Goal: Contribute content: Add original content to the website for others to see

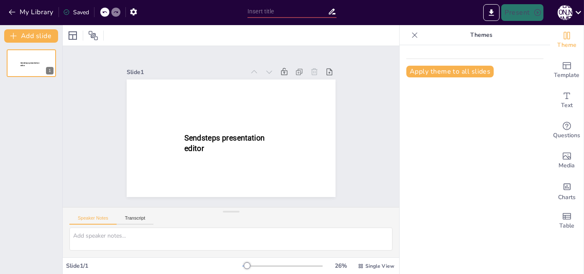
type input "New Sendsteps"
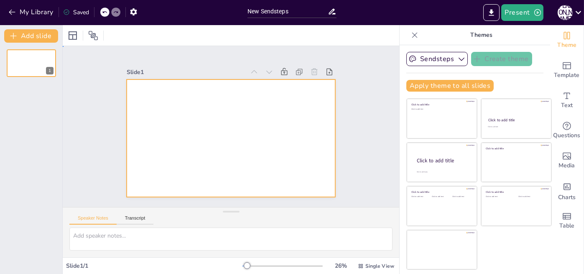
click at [271, 104] on div at bounding box center [231, 137] width 209 height 117
click at [183, 112] on div at bounding box center [231, 137] width 209 height 117
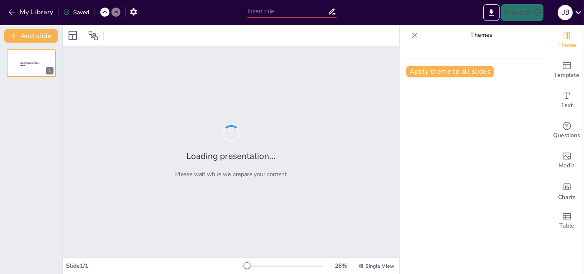
type input "Innovaciones Tecnológicas en el Entorno Empresarial"
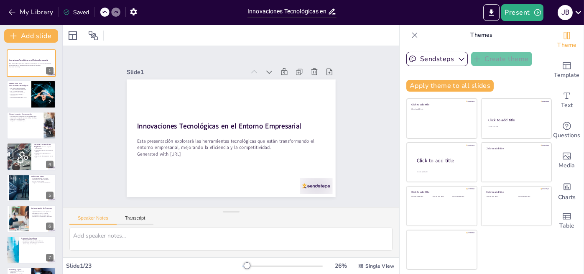
checkbox input "true"
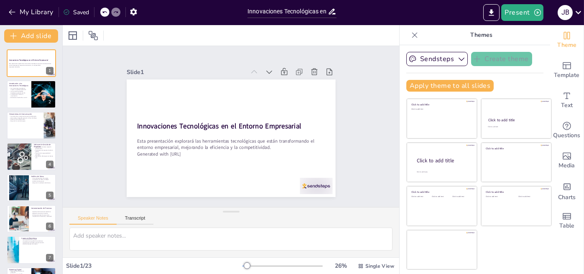
checkbox input "true"
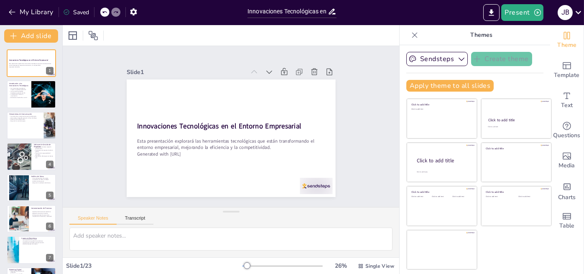
checkbox input "true"
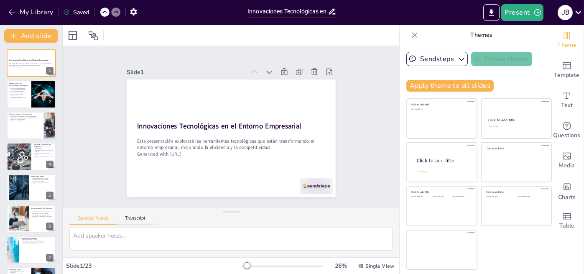
checkbox input "true"
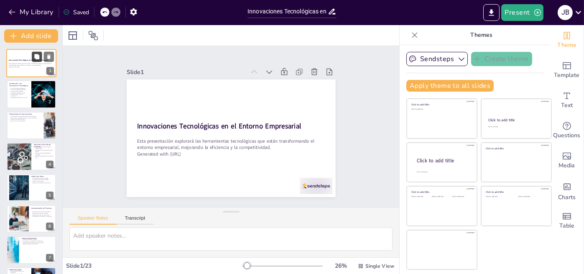
checkbox input "true"
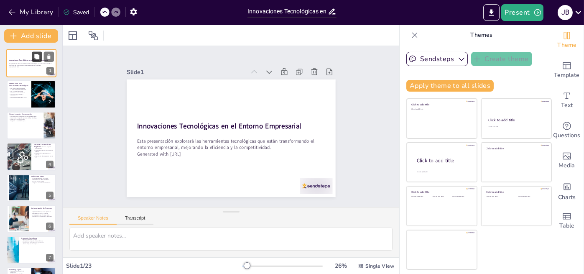
checkbox input "true"
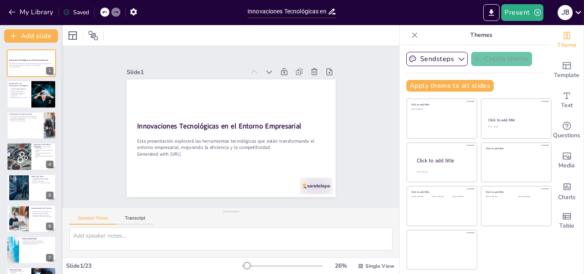
checkbox input "true"
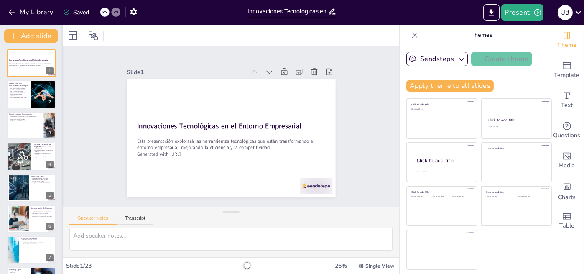
checkbox input "true"
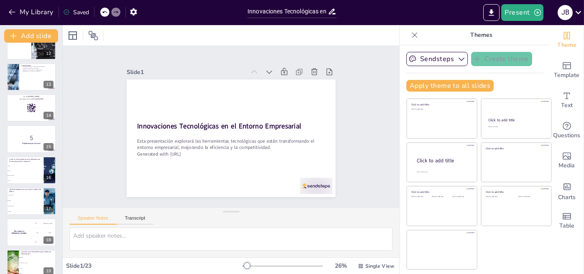
scroll to position [352, 0]
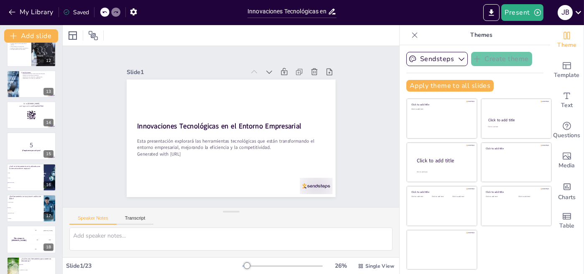
checkbox input "true"
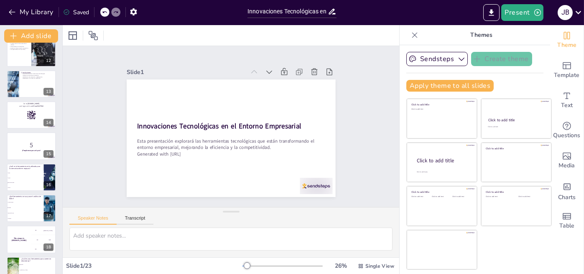
checkbox input "true"
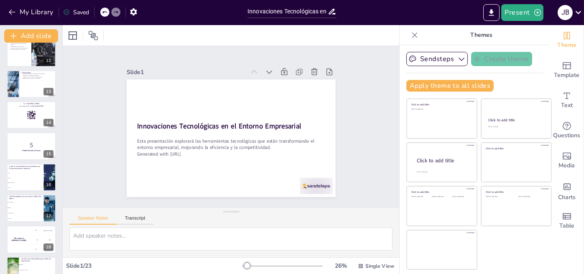
checkbox input "true"
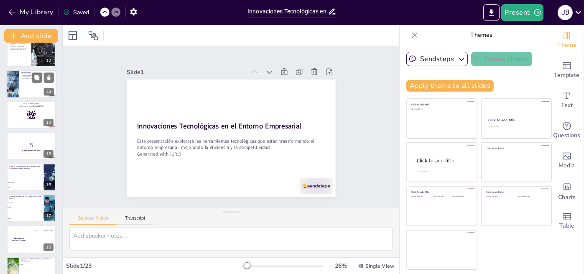
checkbox input "true"
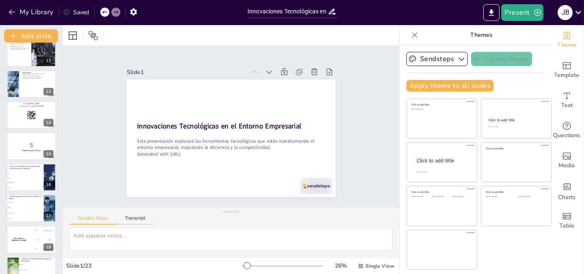
checkbox input "true"
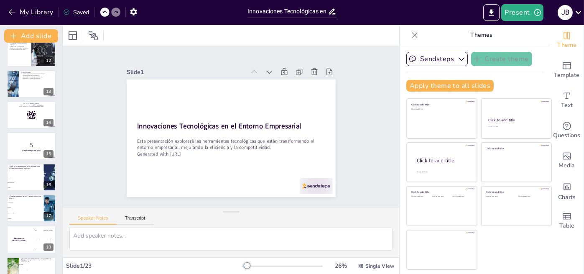
checkbox input "true"
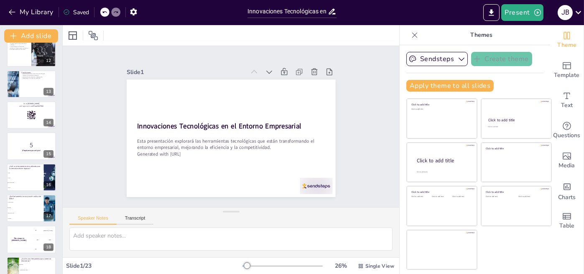
checkbox input "true"
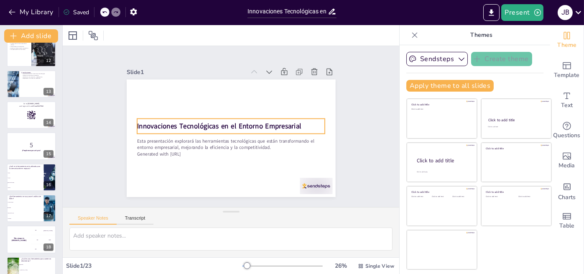
checkbox input "true"
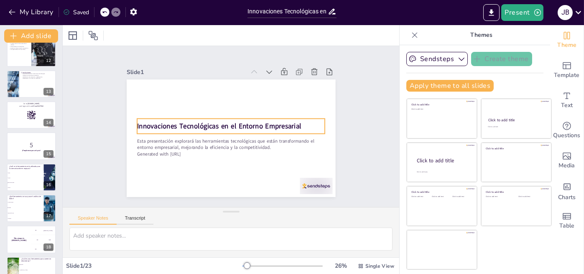
checkbox input "true"
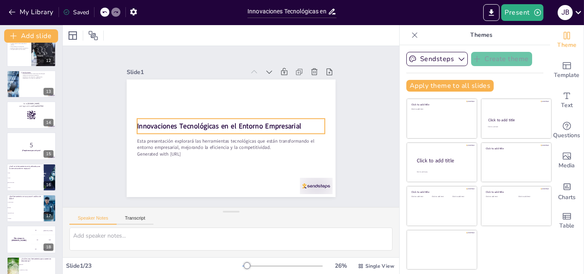
checkbox input "true"
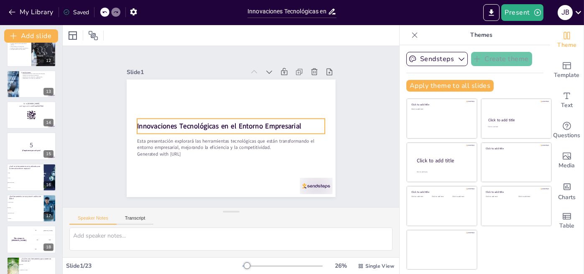
checkbox input "true"
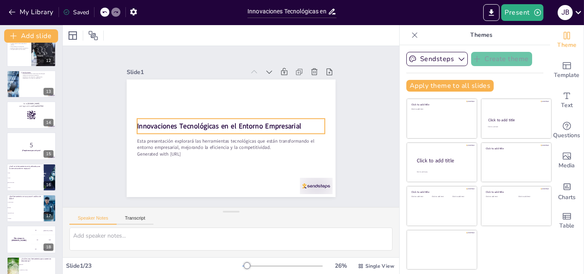
checkbox input "true"
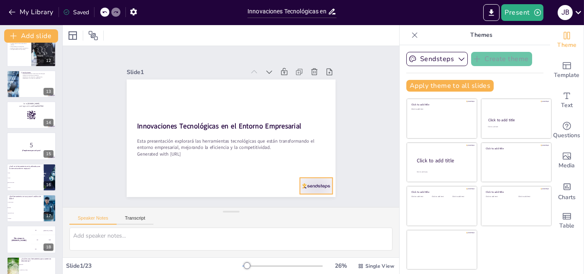
checkbox input "true"
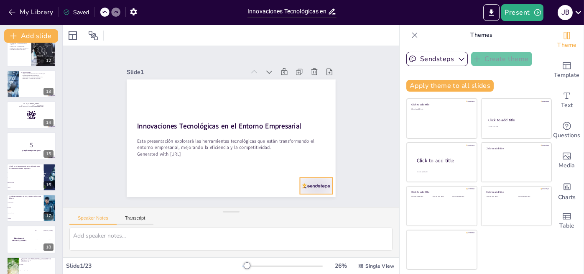
checkbox input "true"
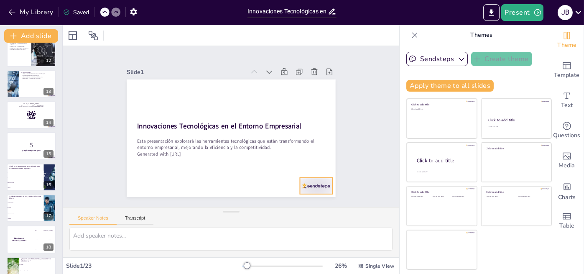
checkbox input "true"
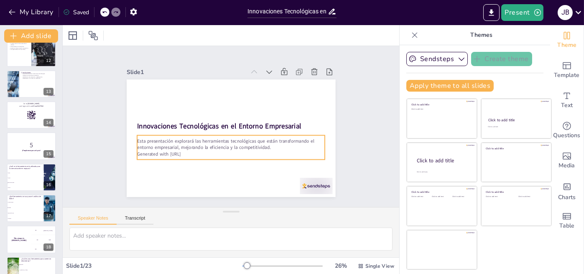
checkbox input "true"
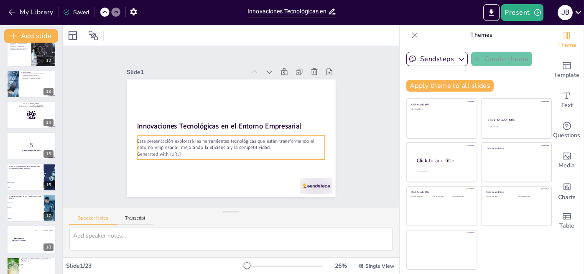
checkbox input "true"
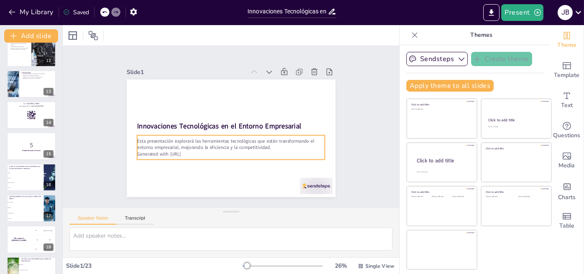
checkbox input "true"
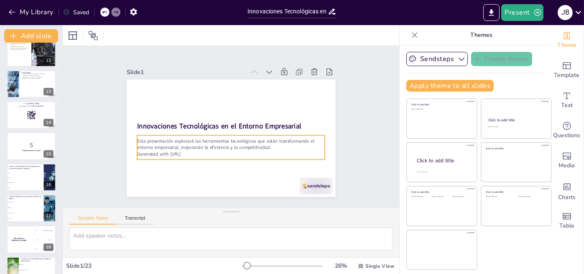
checkbox input "true"
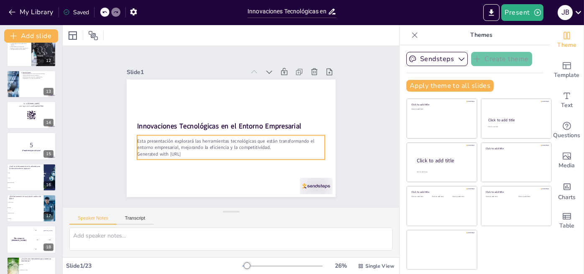
checkbox input "true"
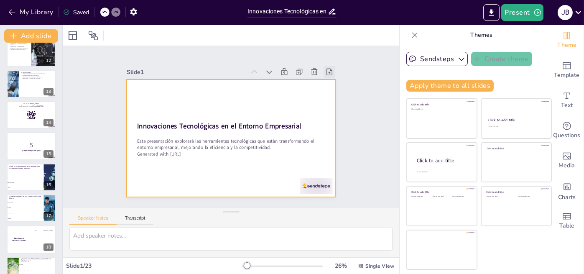
checkbox input "true"
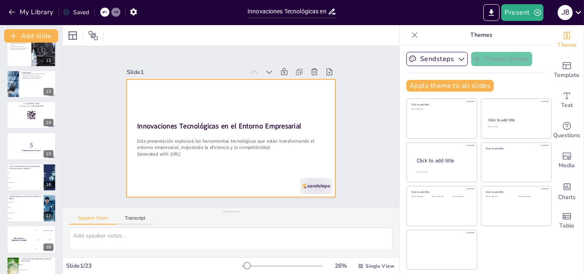
checkbox input "true"
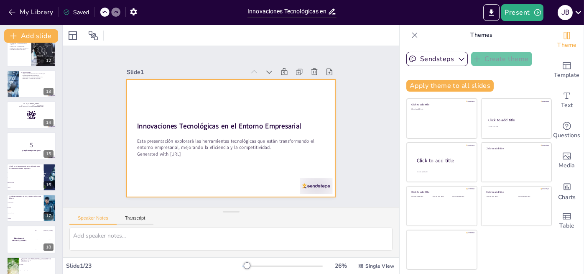
checkbox input "true"
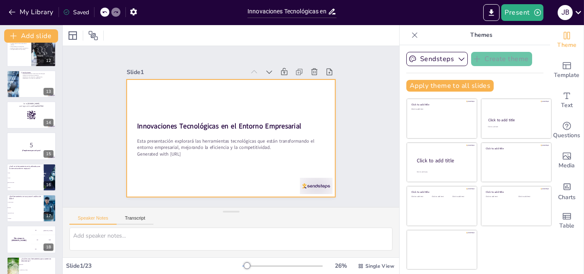
checkbox input "true"
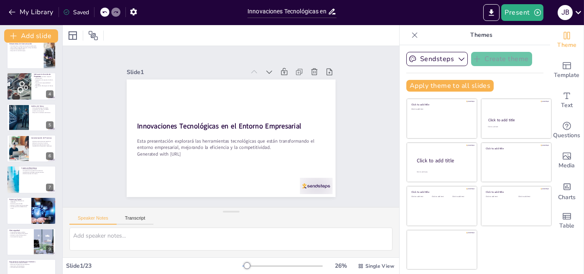
scroll to position [14, 0]
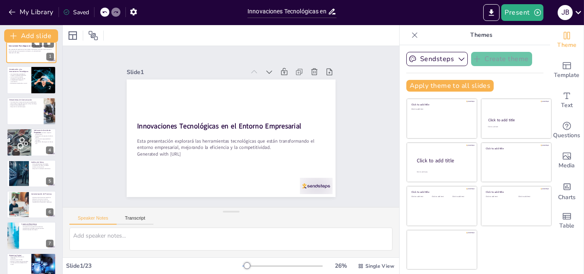
checkbox input "true"
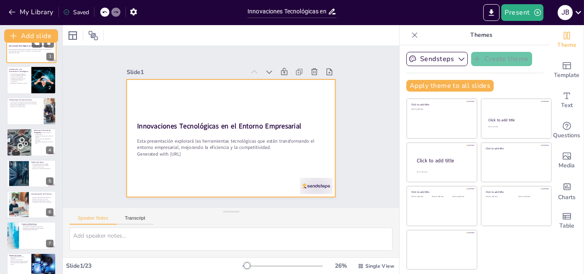
checkbox input "true"
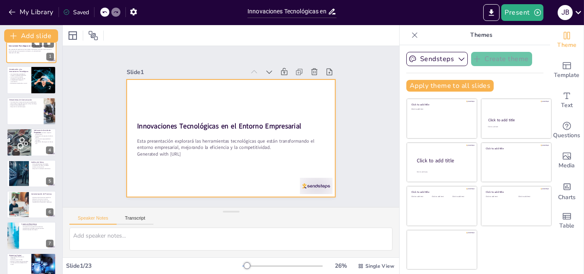
checkbox input "true"
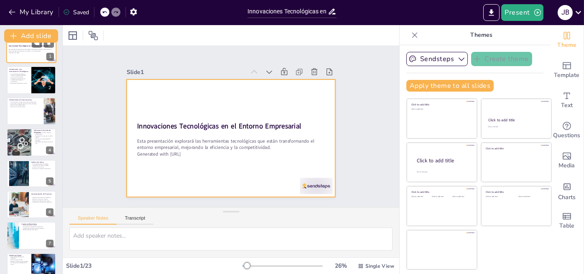
checkbox input "true"
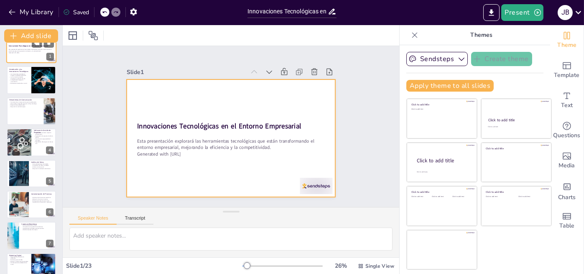
checkbox input "true"
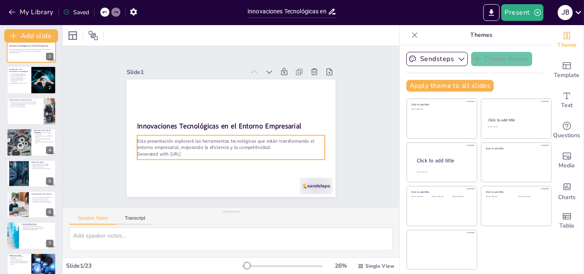
checkbox input "true"
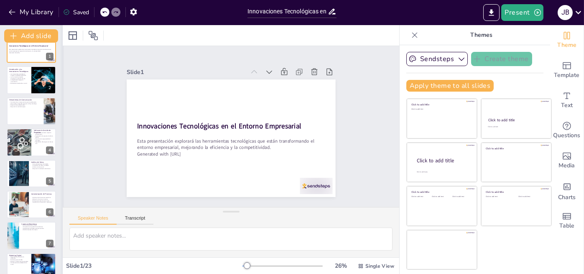
checkbox input "true"
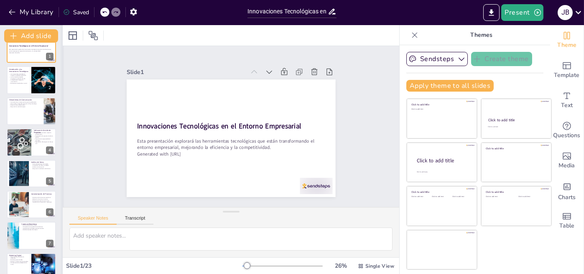
scroll to position [0, 0]
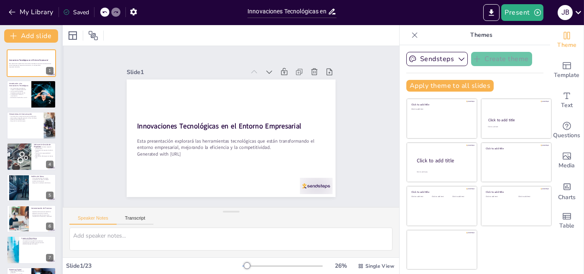
click at [61, 50] on div at bounding box center [62, 149] width 3 height 249
checkbox input "true"
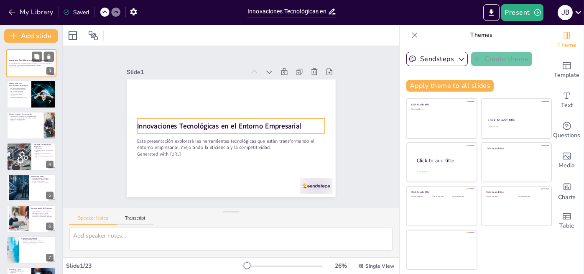
click at [41, 61] on div "Innovaciones Tecnológicas en el Entorno Empresarial" at bounding box center [31, 60] width 45 height 4
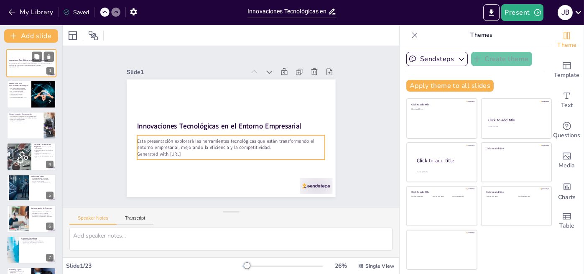
click at [18, 67] on p "Generated with Sendsteps.ai" at bounding box center [31, 67] width 45 height 2
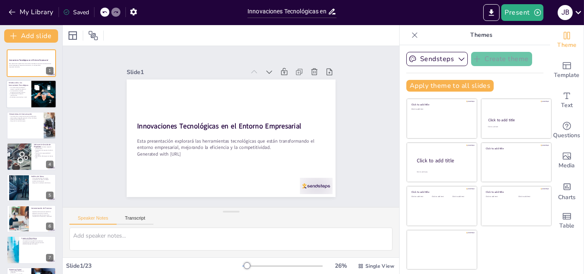
click at [16, 91] on p "Las herramientas digitales transforman procesos internos." at bounding box center [19, 91] width 20 height 3
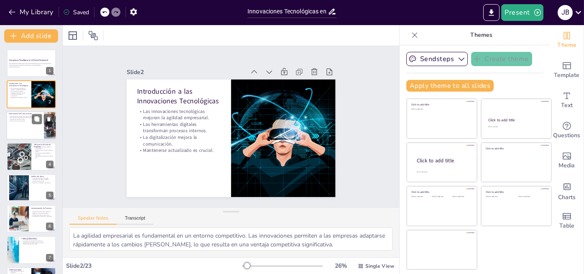
click at [18, 125] on div at bounding box center [31, 125] width 50 height 28
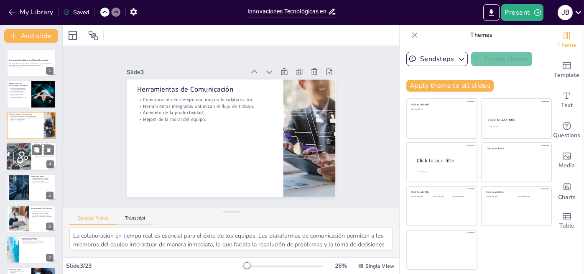
click at [23, 151] on div at bounding box center [18, 156] width 56 height 28
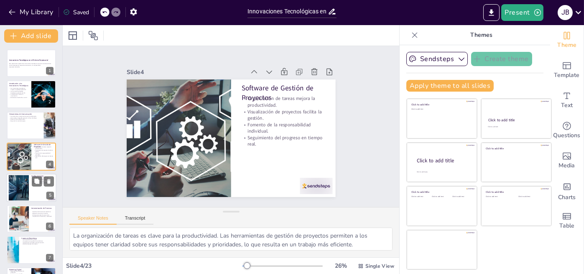
click at [28, 178] on div at bounding box center [18, 187] width 46 height 25
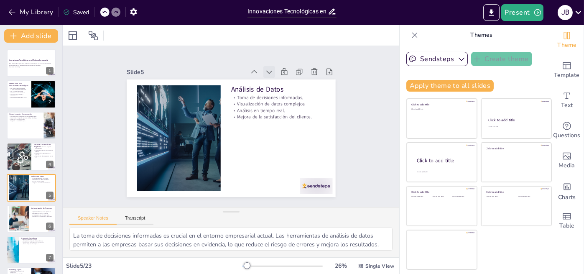
click at [268, 70] on div at bounding box center [274, 76] width 13 height 13
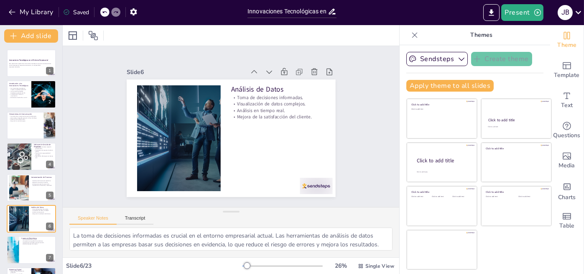
click at [267, 70] on div at bounding box center [269, 72] width 12 height 12
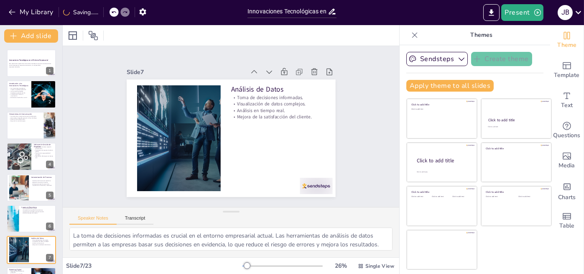
click at [267, 70] on div at bounding box center [269, 72] width 12 height 12
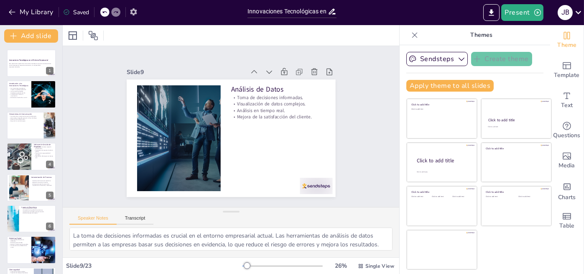
click at [142, 14] on div "My Library Saved" at bounding box center [121, 11] width 243 height 15
click at [138, 13] on button "button" at bounding box center [133, 11] width 15 height 15
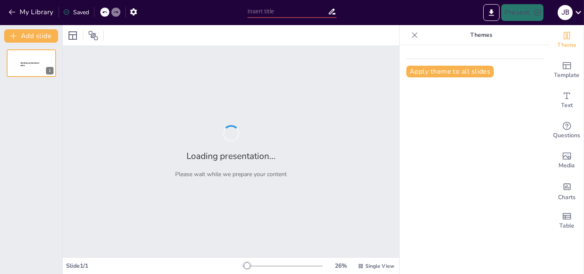
type input "Innovaciones Tecnológicas en el Entorno Empresarial"
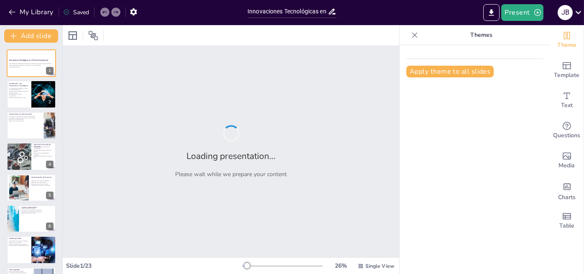
checkbox input "true"
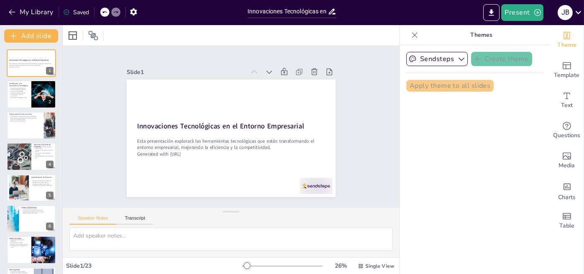
checkbox input "true"
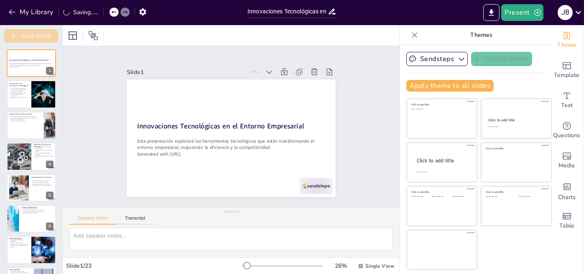
click at [36, 33] on button "Add slide" at bounding box center [31, 35] width 54 height 13
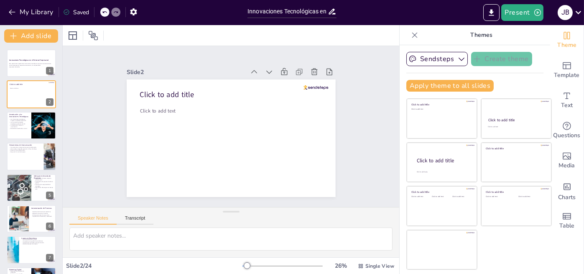
checkbox input "true"
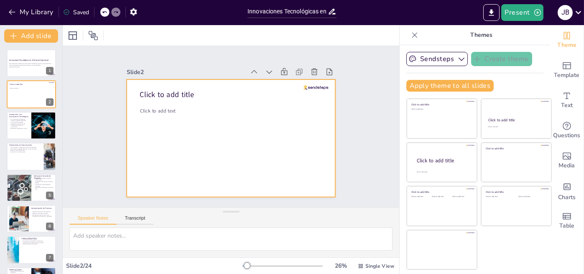
checkbox input "true"
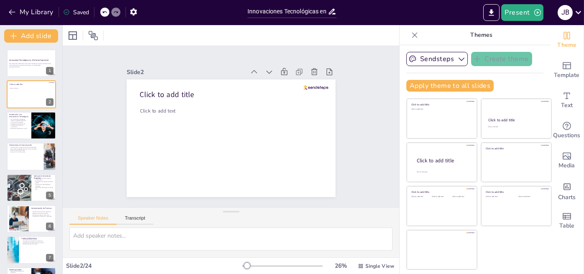
click at [74, 14] on div "Saved" at bounding box center [76, 12] width 26 height 8
click at [543, 14] on button "Present" at bounding box center [522, 12] width 42 height 17
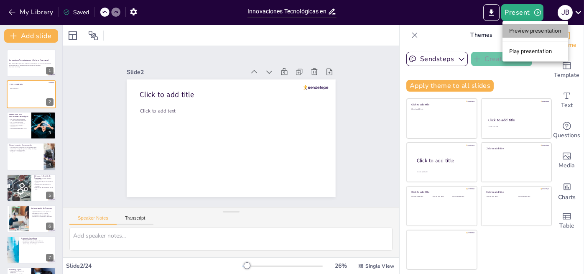
click at [551, 28] on li "Preview presentation" at bounding box center [535, 30] width 66 height 13
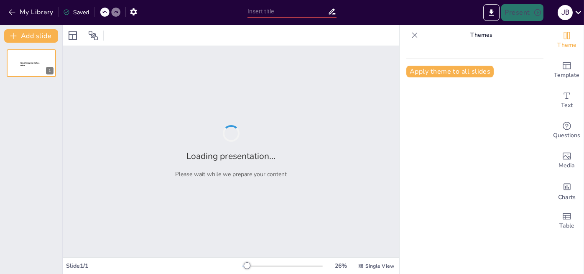
type input "Innovaciones Tecnológicas en el Entorno Empresarial"
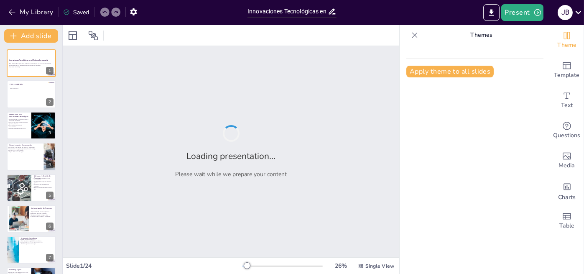
checkbox input "true"
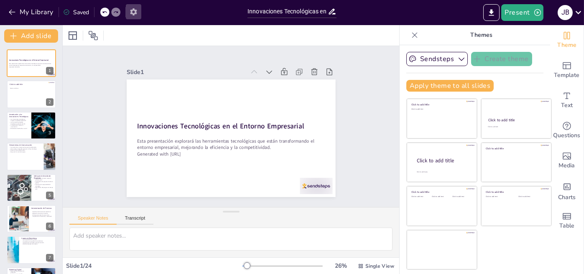
click at [137, 11] on icon "button" at bounding box center [133, 12] width 9 height 9
